Goal: Information Seeking & Learning: Learn about a topic

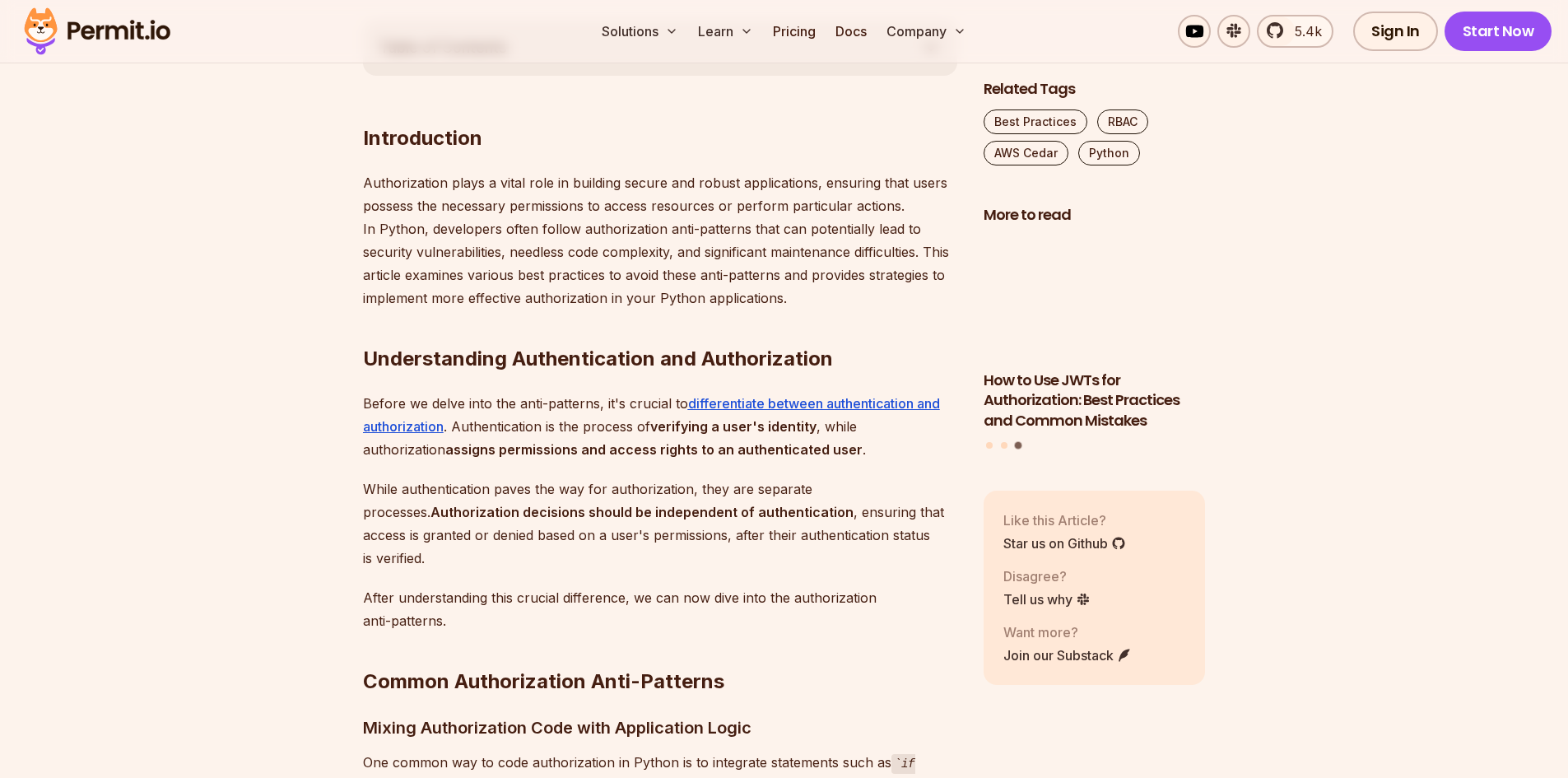
scroll to position [906, 0]
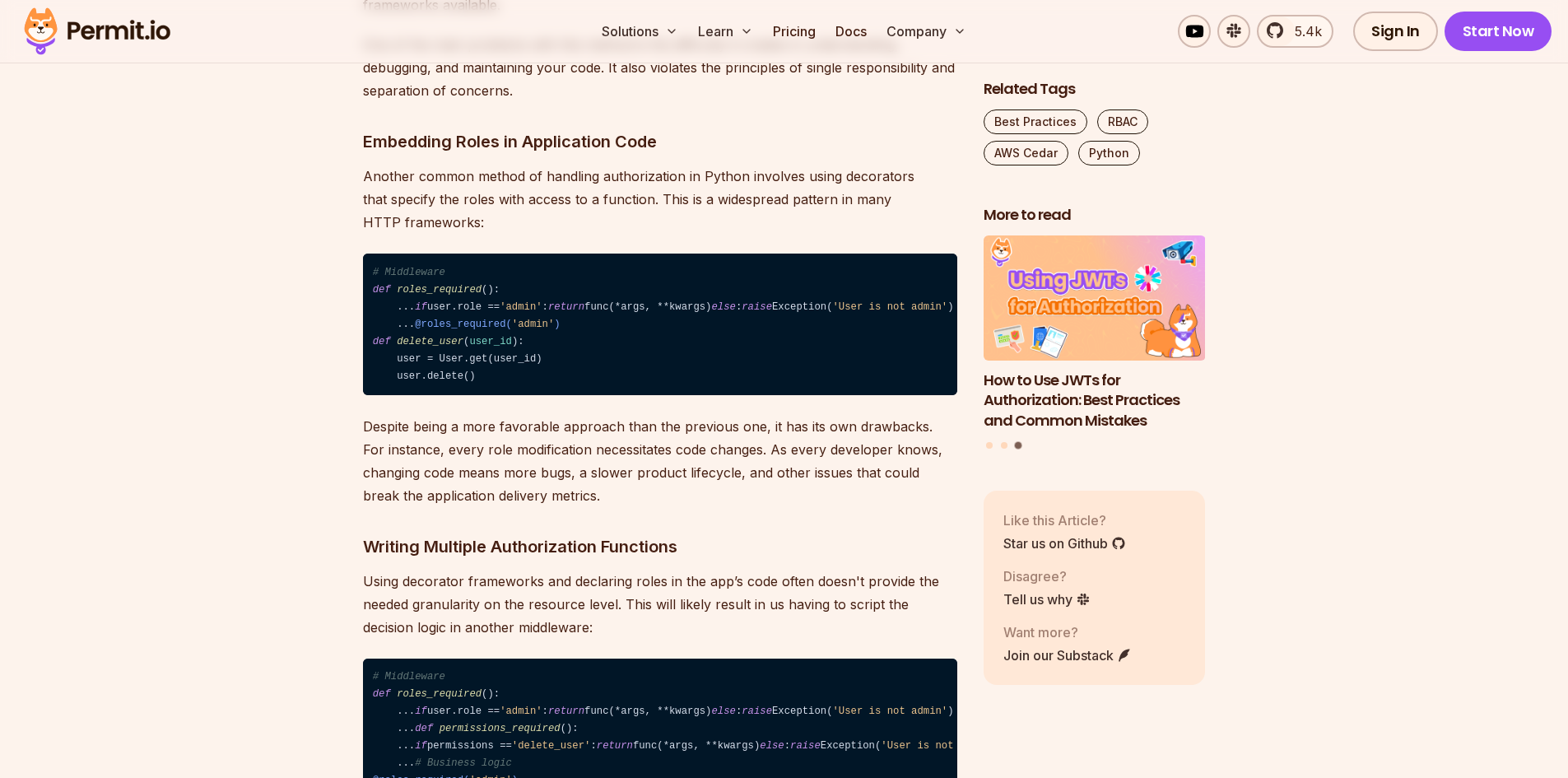
scroll to position [1729, 0]
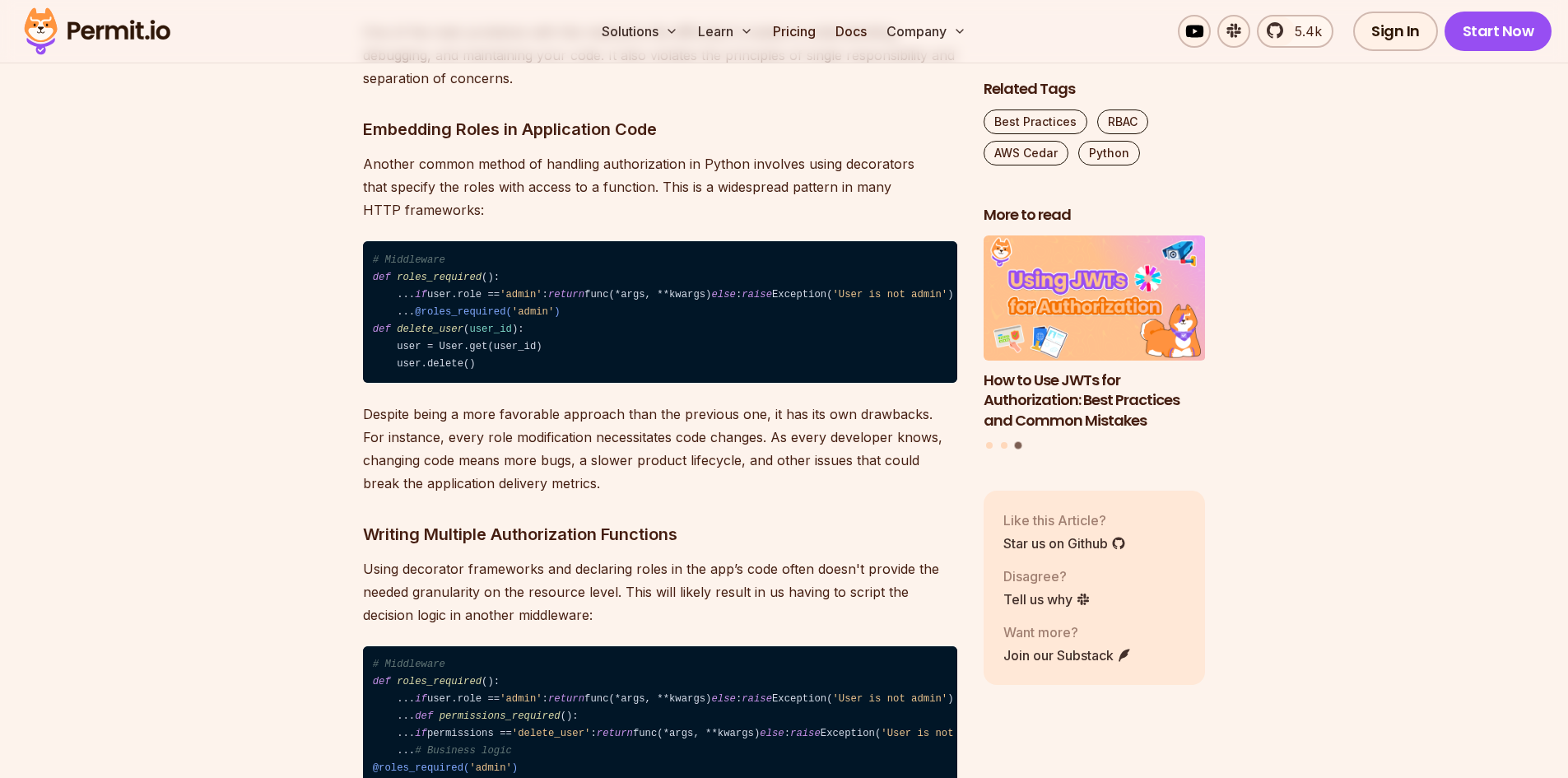
drag, startPoint x: 498, startPoint y: 269, endPoint x: 144, endPoint y: 328, distance: 358.9
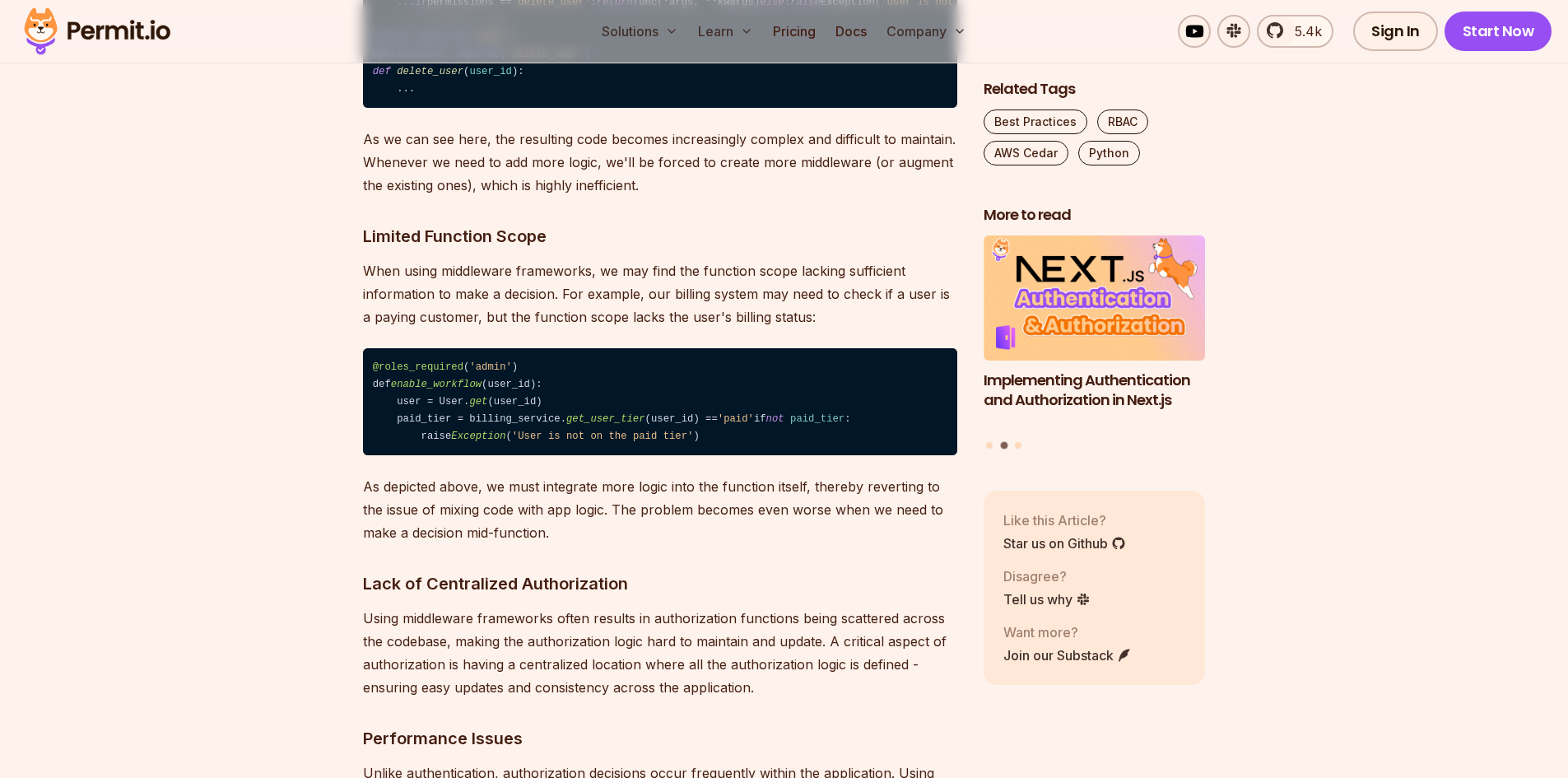
scroll to position [2469, 0]
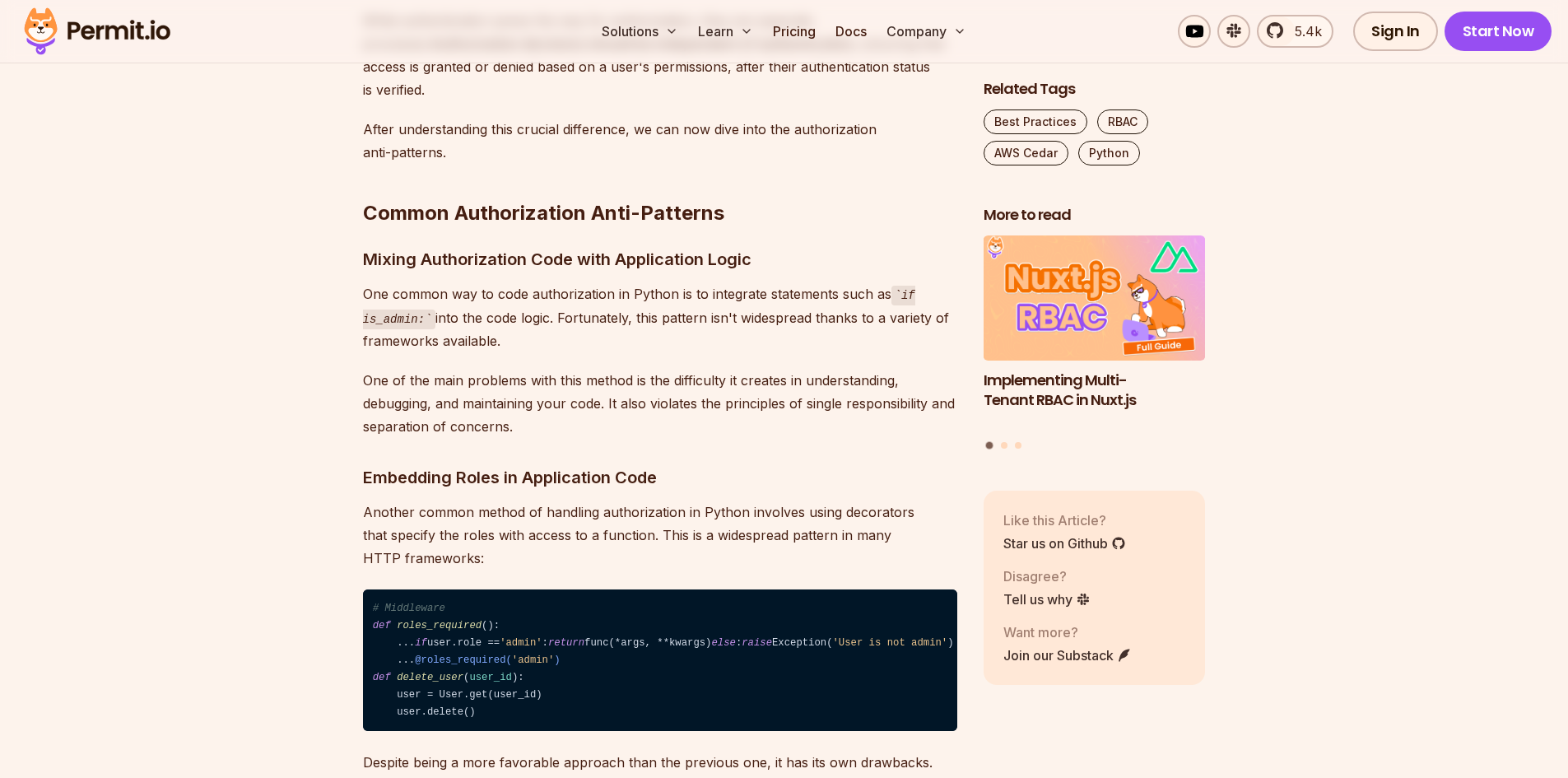
scroll to position [1400, 0]
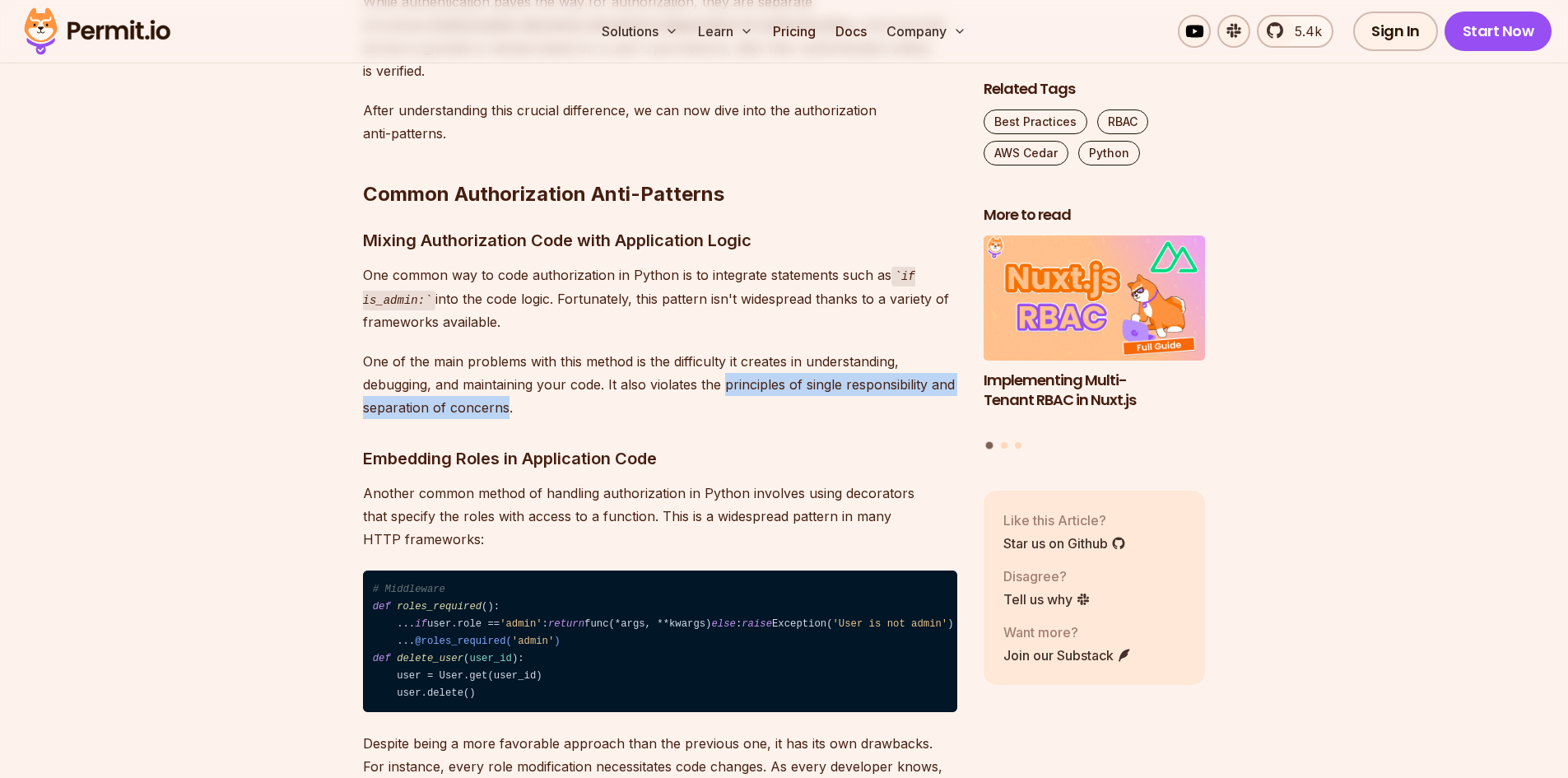
drag, startPoint x: 724, startPoint y: 381, endPoint x: 508, endPoint y: 407, distance: 217.6
click at [508, 407] on p "One of the main problems with this method is the difficulty it creates in under…" at bounding box center [660, 384] width 594 height 70
copy p "principles of single responsibility and separation of concerns"
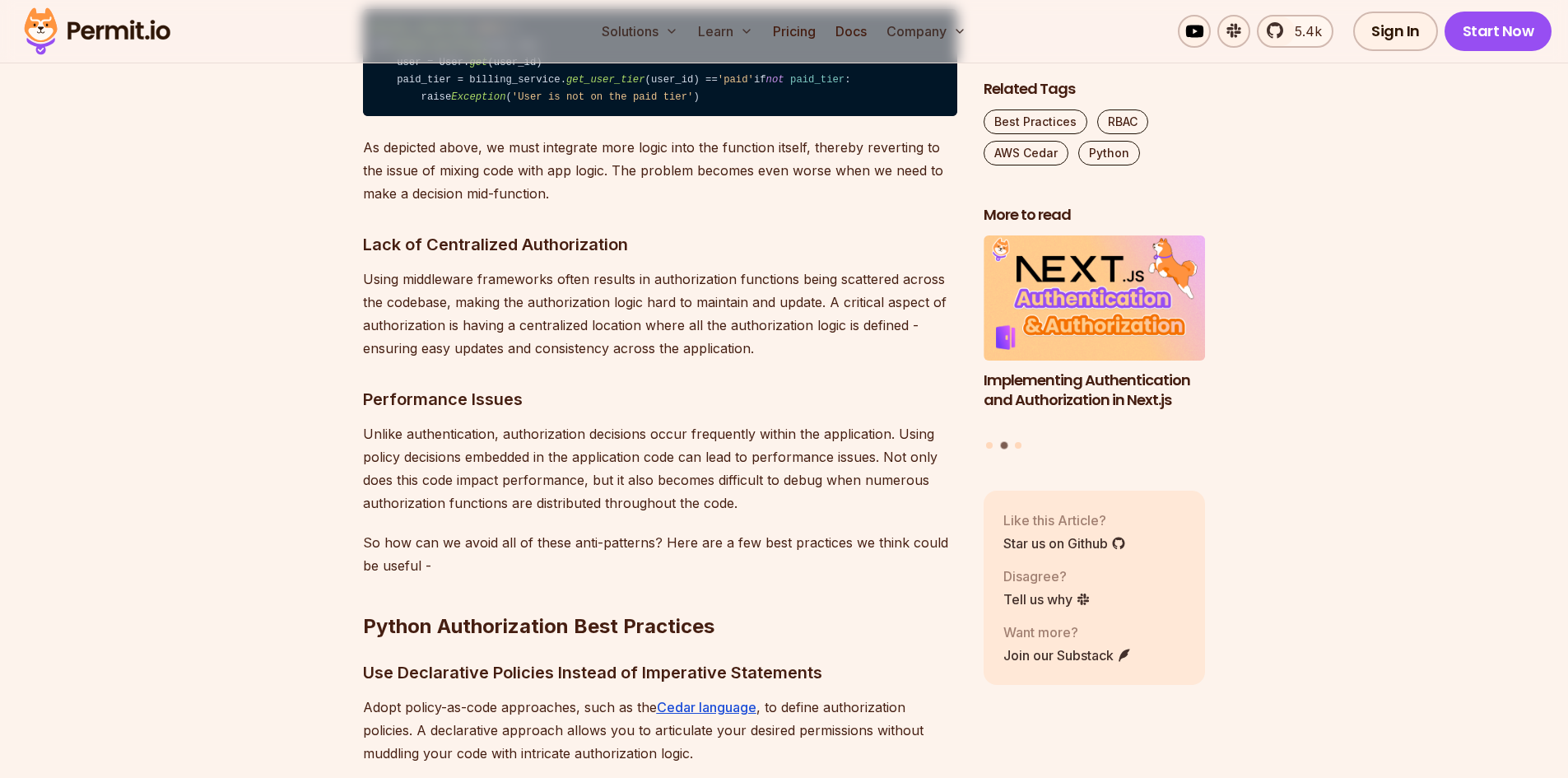
scroll to position [2634, 0]
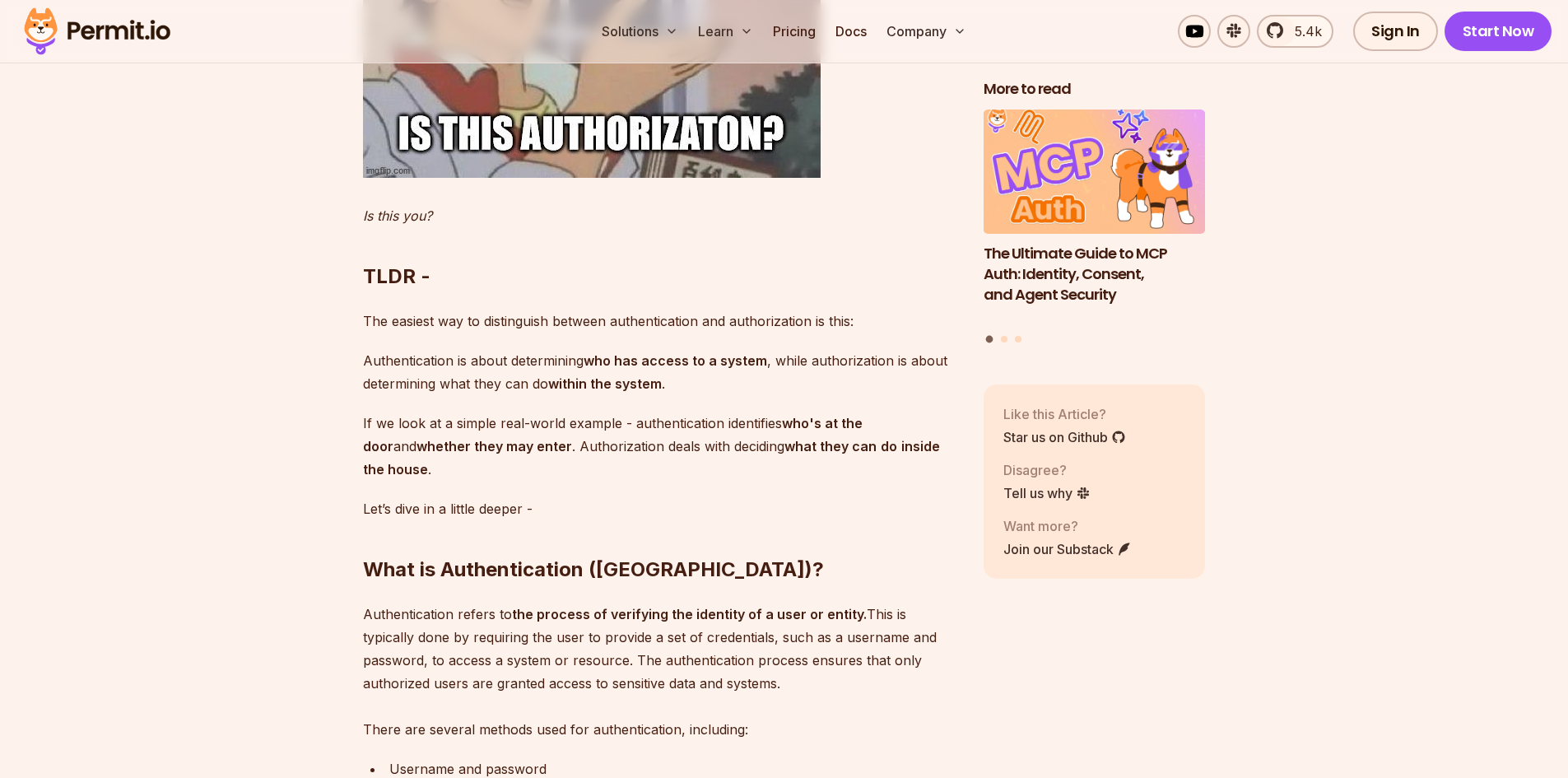
scroll to position [1482, 0]
